Goal: Information Seeking & Learning: Learn about a topic

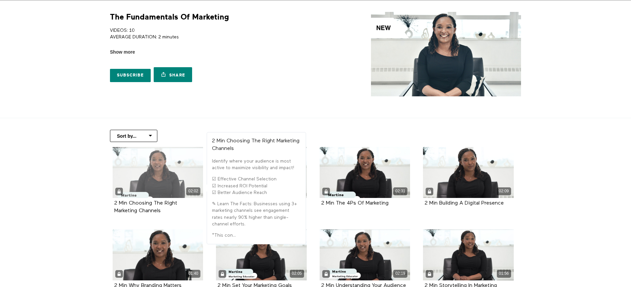
scroll to position [33, 0]
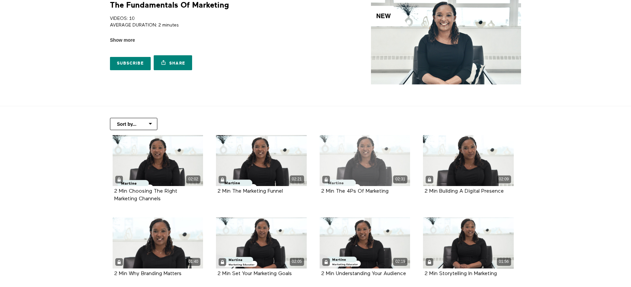
click at [346, 162] on div "02:31" at bounding box center [365, 160] width 91 height 51
